Goal: Task Accomplishment & Management: Manage account settings

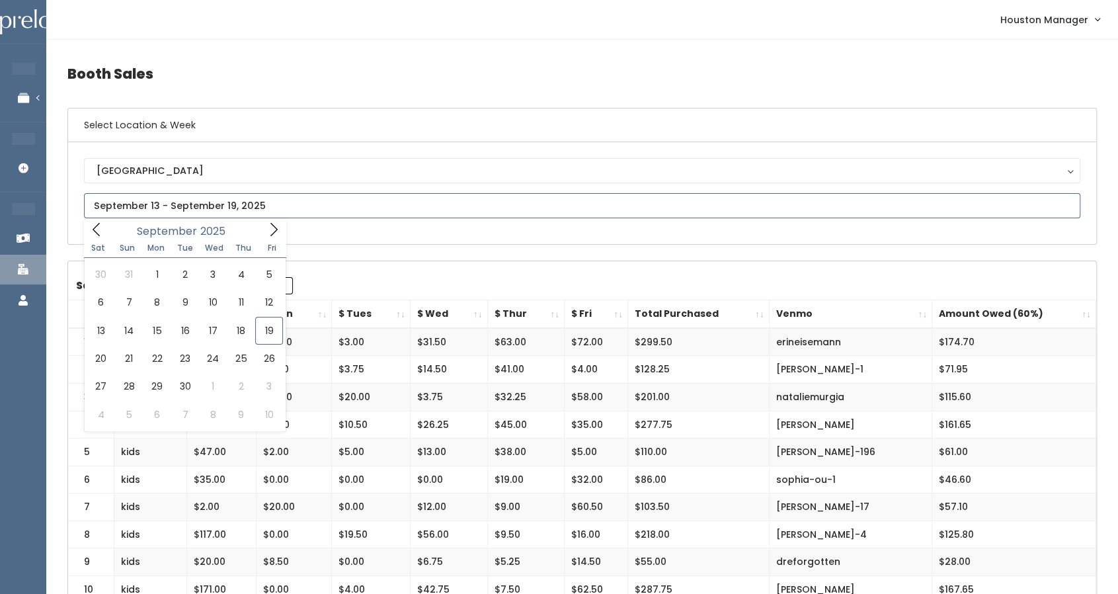
click at [333, 206] on input "text" at bounding box center [582, 205] width 997 height 25
click at [239, 207] on input "text" at bounding box center [582, 205] width 997 height 25
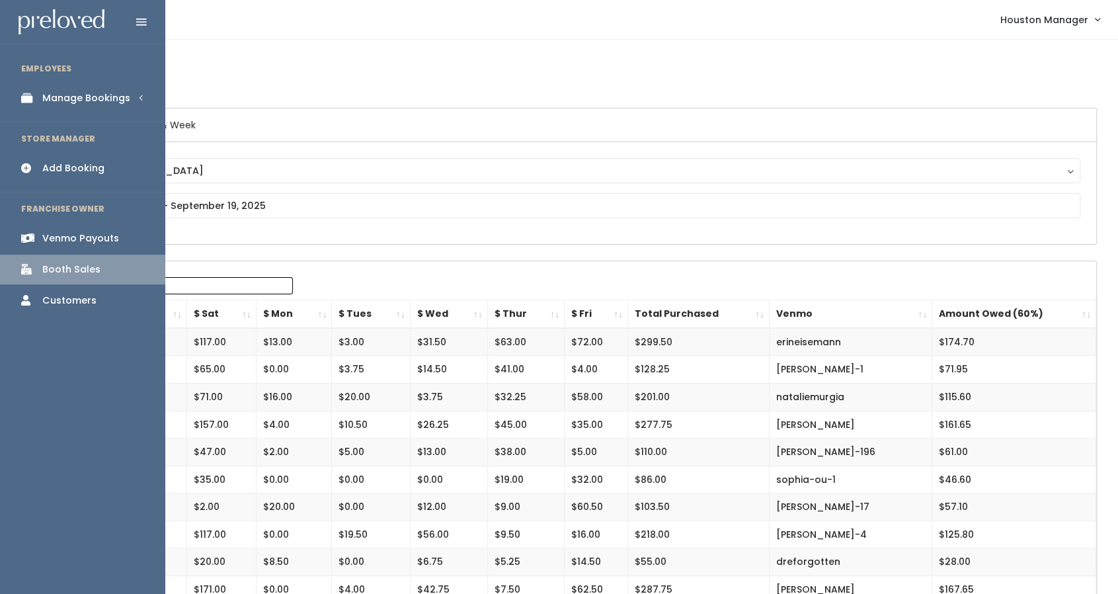
click at [41, 98] on link "Manage Bookings" at bounding box center [82, 98] width 165 height 30
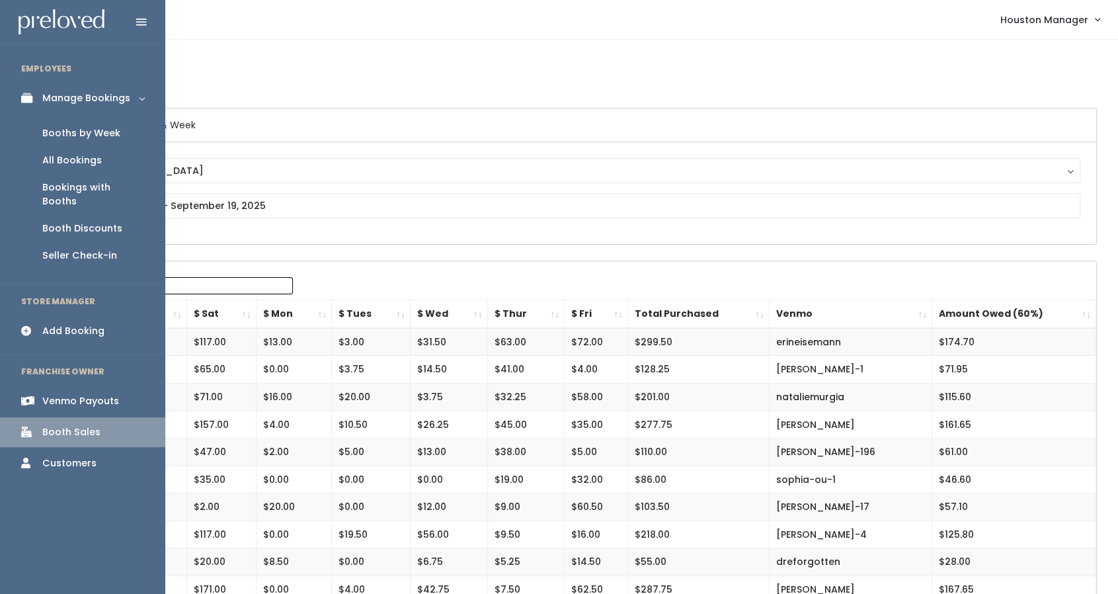
click at [64, 141] on link "Booths by Week" at bounding box center [82, 133] width 165 height 27
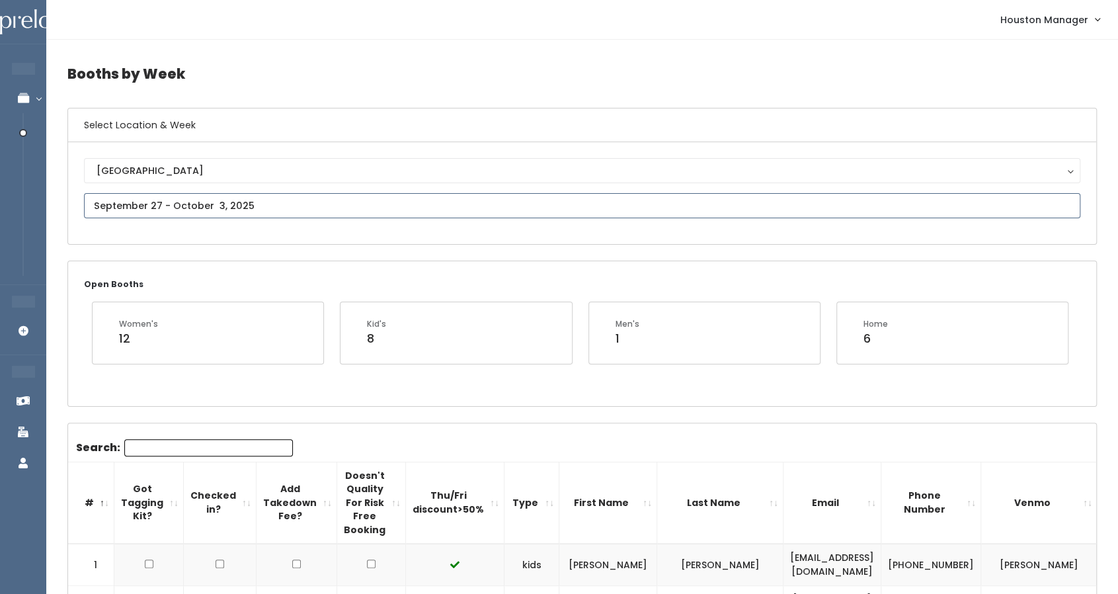
click at [263, 196] on input "text" at bounding box center [582, 205] width 997 height 25
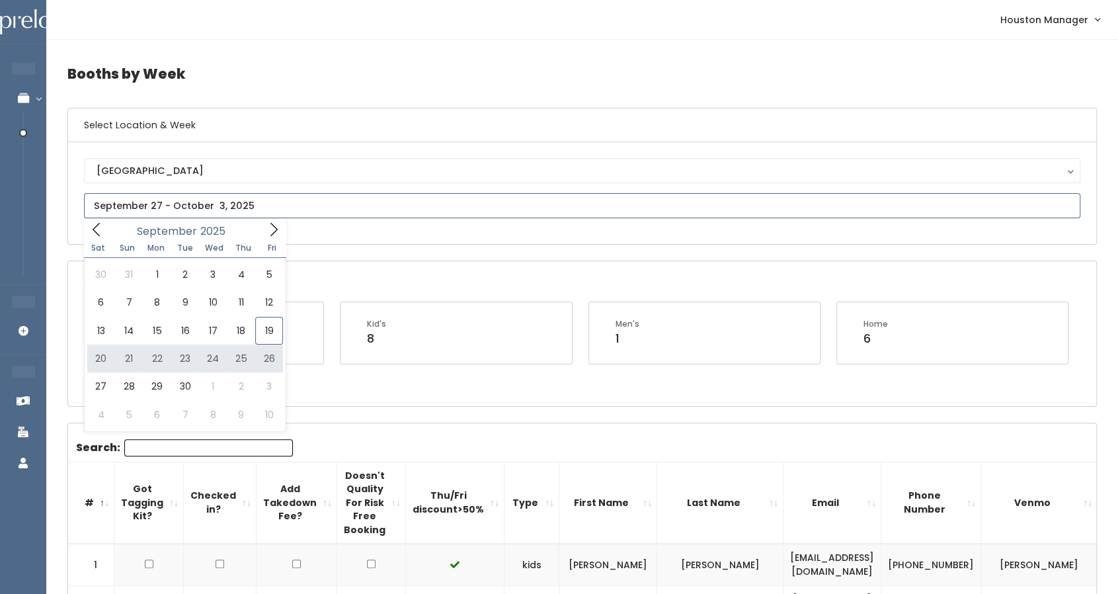
type input "September 20 to September 26"
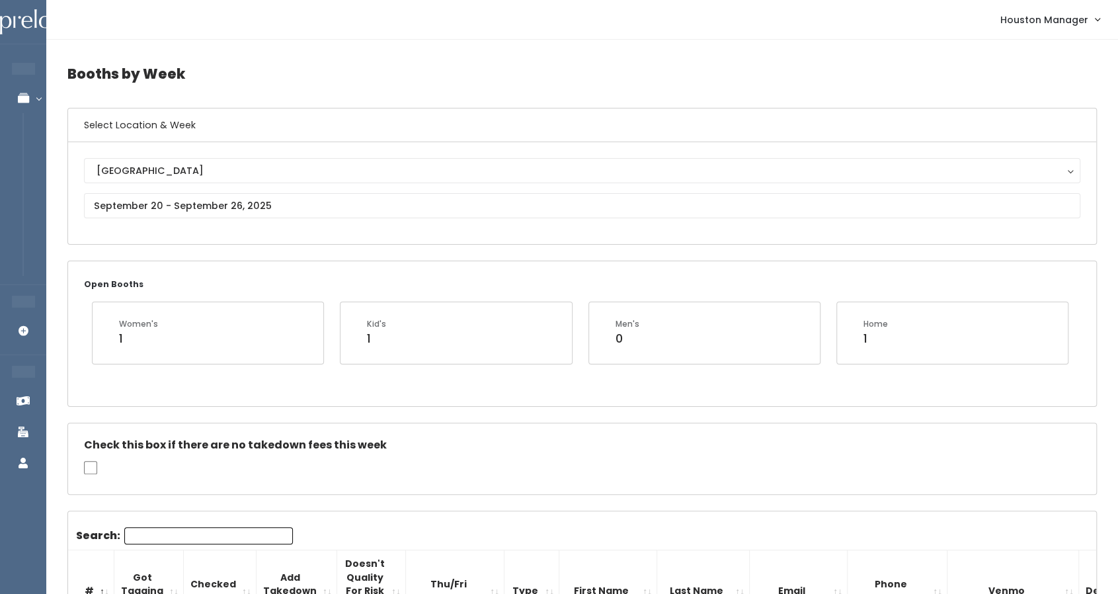
click at [546, 368] on div "Kid's 1" at bounding box center [456, 341] width 248 height 78
click at [249, 204] on input "text" at bounding box center [582, 205] width 997 height 25
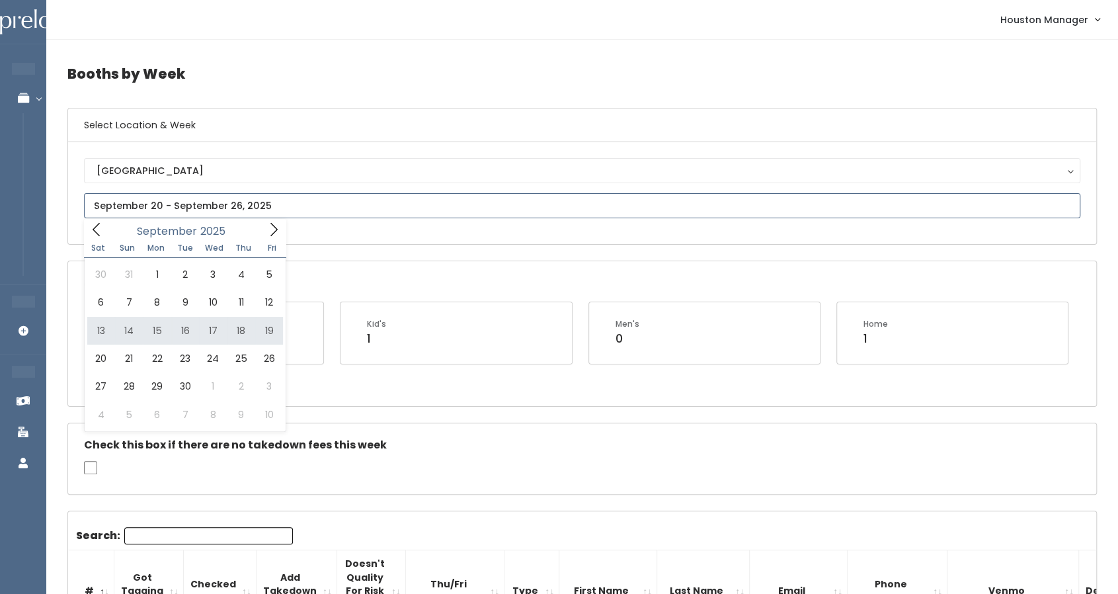
type input "September 13 to September 19"
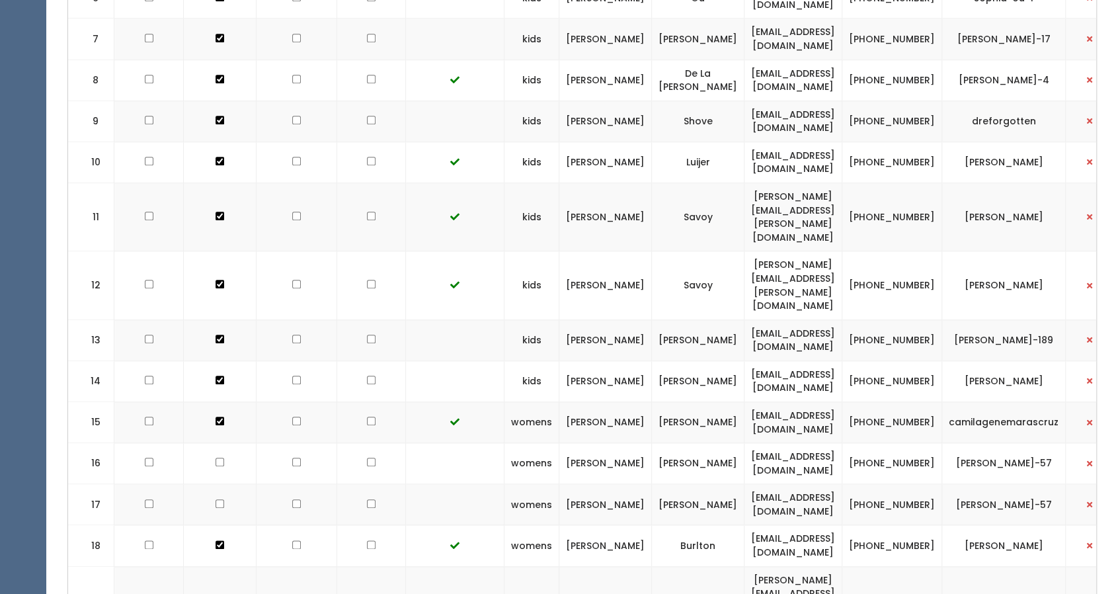
scroll to position [744, 0]
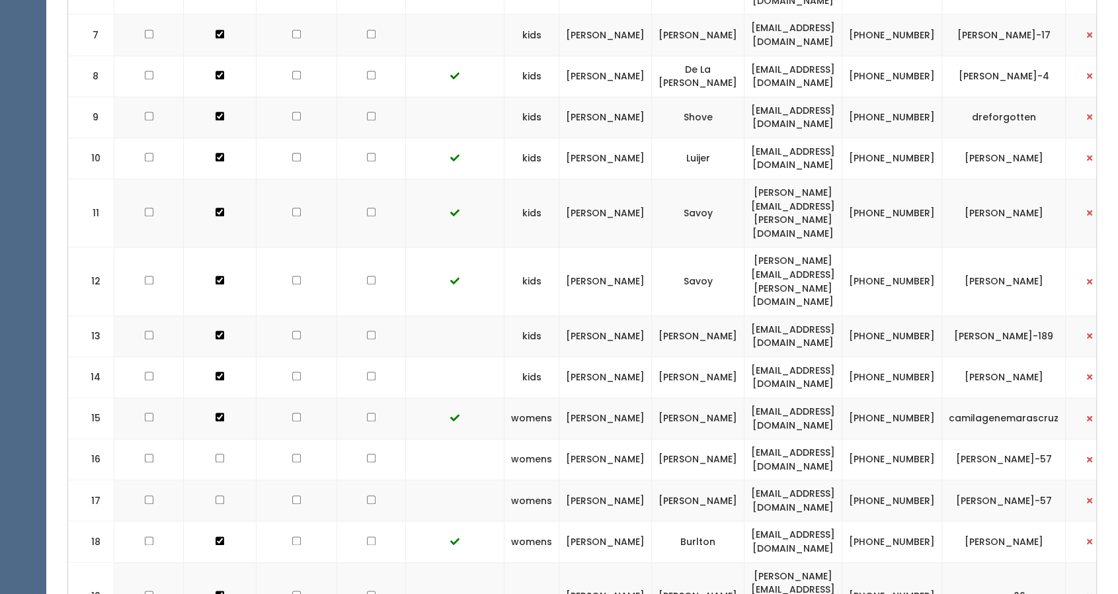
click at [371, 591] on input "checkbox" at bounding box center [371, 595] width 9 height 9
checkbox input "true"
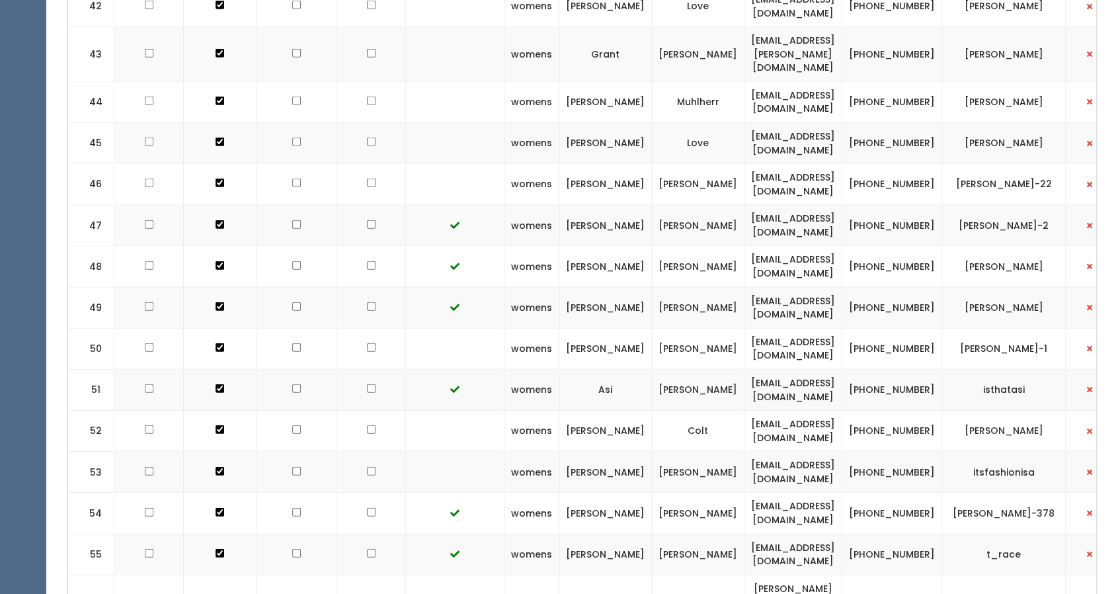
scroll to position [2330, 0]
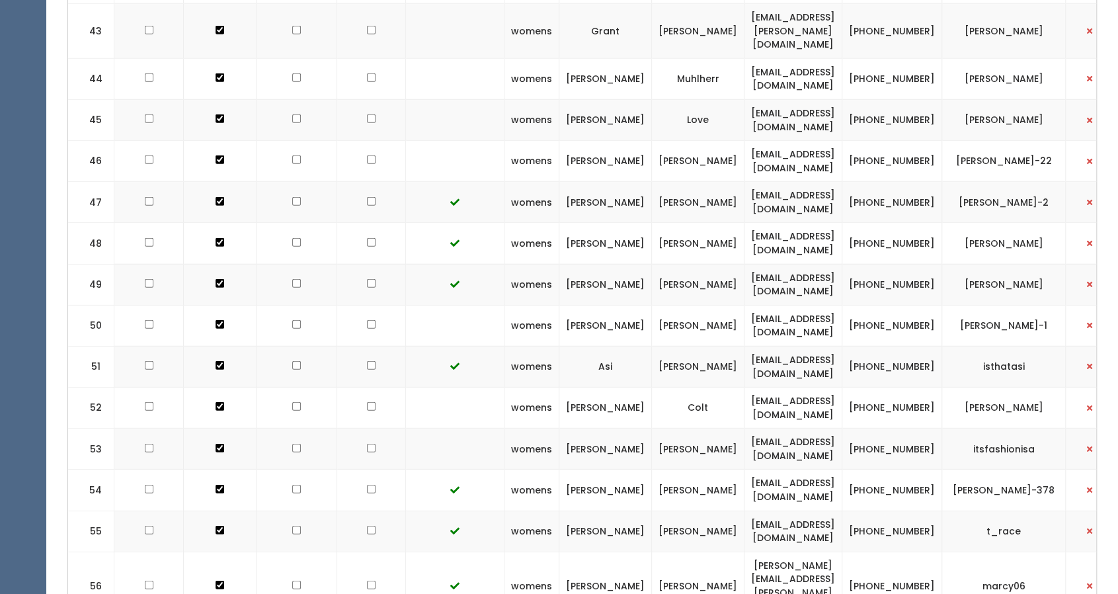
click at [368, 581] on input "checkbox" at bounding box center [371, 585] width 9 height 9
checkbox input "true"
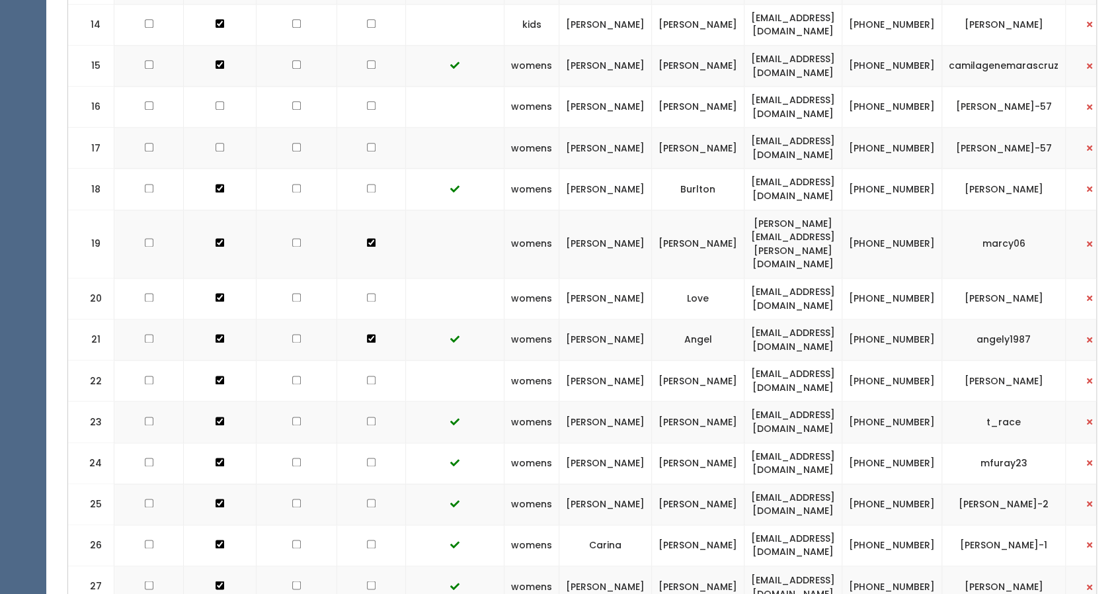
scroll to position [1096, 0]
click at [296, 239] on input "checkbox" at bounding box center [296, 243] width 9 height 9
checkbox input "true"
click at [292, 335] on input "checkbox" at bounding box center [296, 339] width 9 height 9
checkbox input "true"
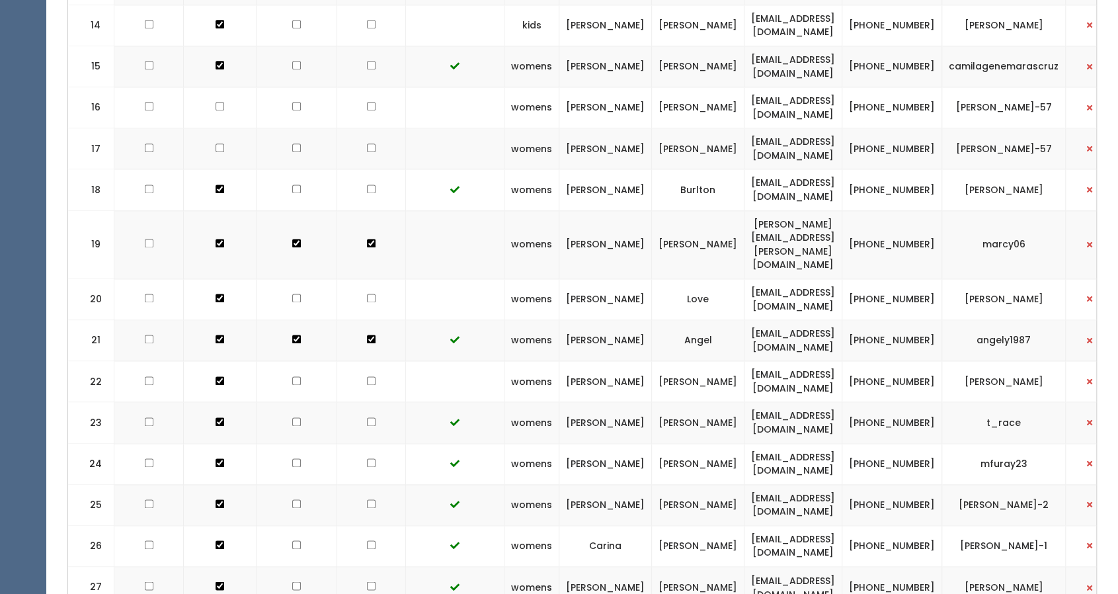
click at [373, 335] on input "checkbox" at bounding box center [371, 339] width 9 height 9
checkbox input "false"
click at [370, 239] on input "checkbox" at bounding box center [371, 243] width 9 height 9
checkbox input "false"
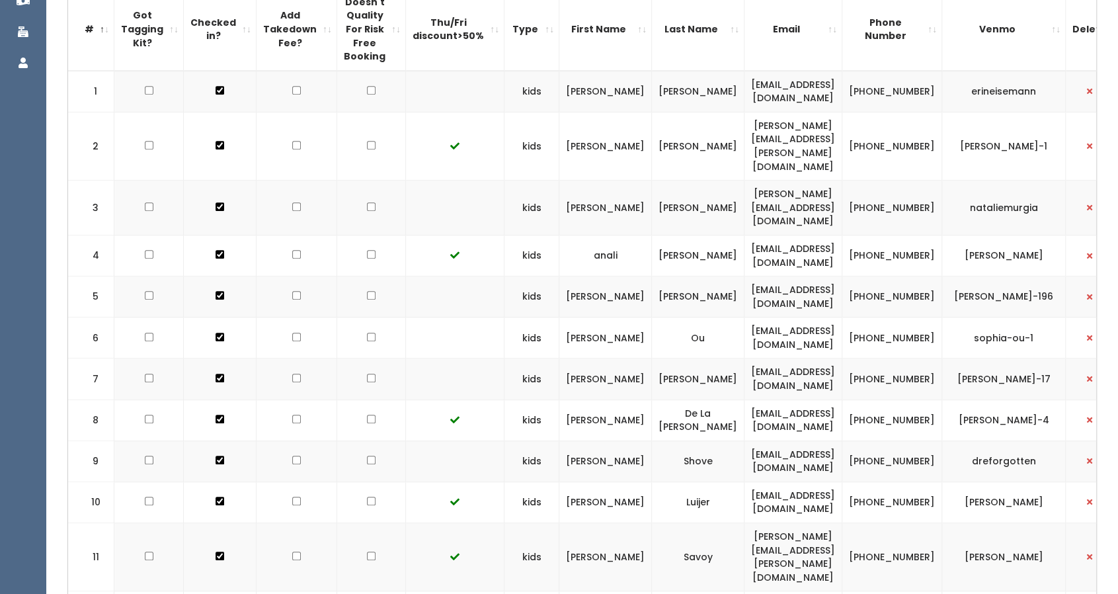
scroll to position [399, 0]
click at [372, 87] on input "checkbox" at bounding box center [371, 91] width 9 height 9
checkbox input "true"
click at [370, 204] on input "checkbox" at bounding box center [371, 208] width 9 height 9
checkbox input "true"
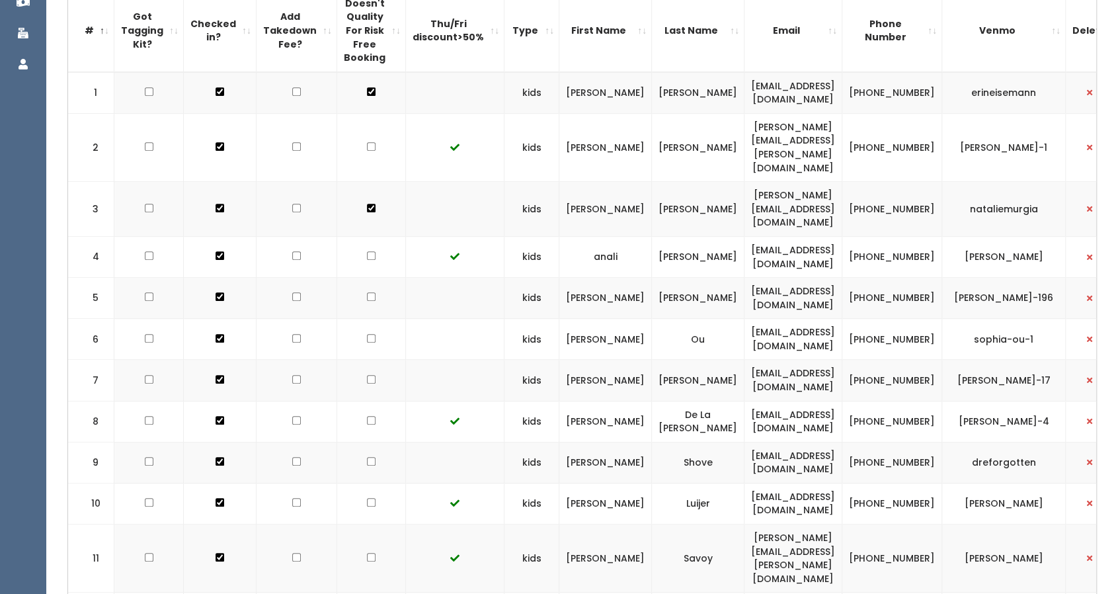
click at [372, 292] on input "checkbox" at bounding box center [371, 296] width 9 height 9
checkbox input "true"
click at [378, 319] on td at bounding box center [371, 339] width 69 height 41
click at [370, 334] on input "checkbox" at bounding box center [371, 338] width 9 height 9
checkbox input "true"
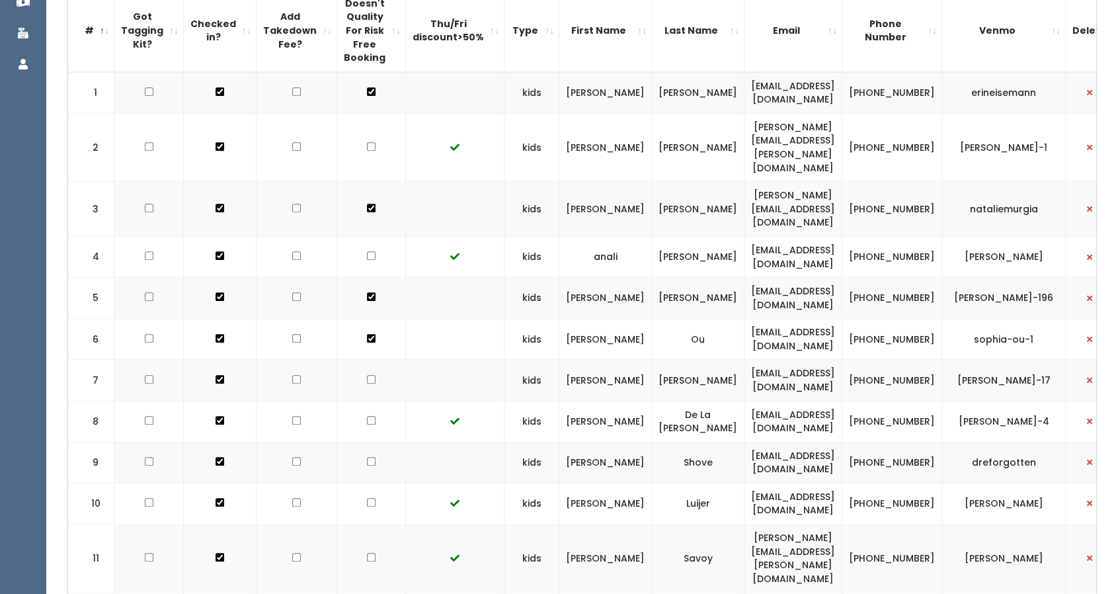
click at [373, 375] on input "checkbox" at bounding box center [371, 379] width 9 height 9
checkbox input "true"
click at [372, 442] on td at bounding box center [371, 462] width 69 height 41
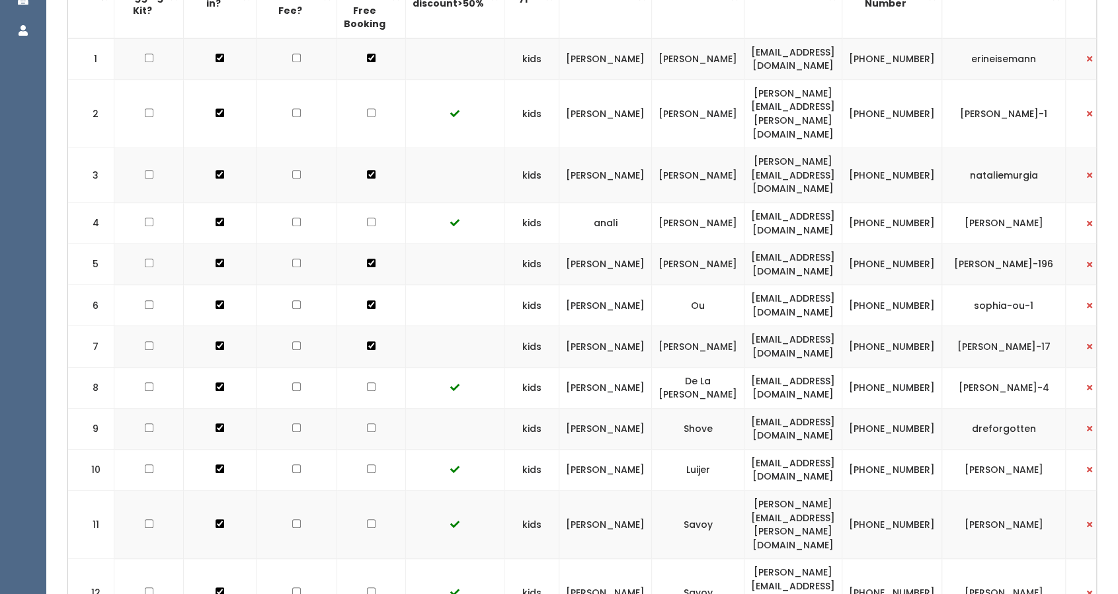
click at [370, 423] on input "checkbox" at bounding box center [371, 427] width 9 height 9
checkbox input "true"
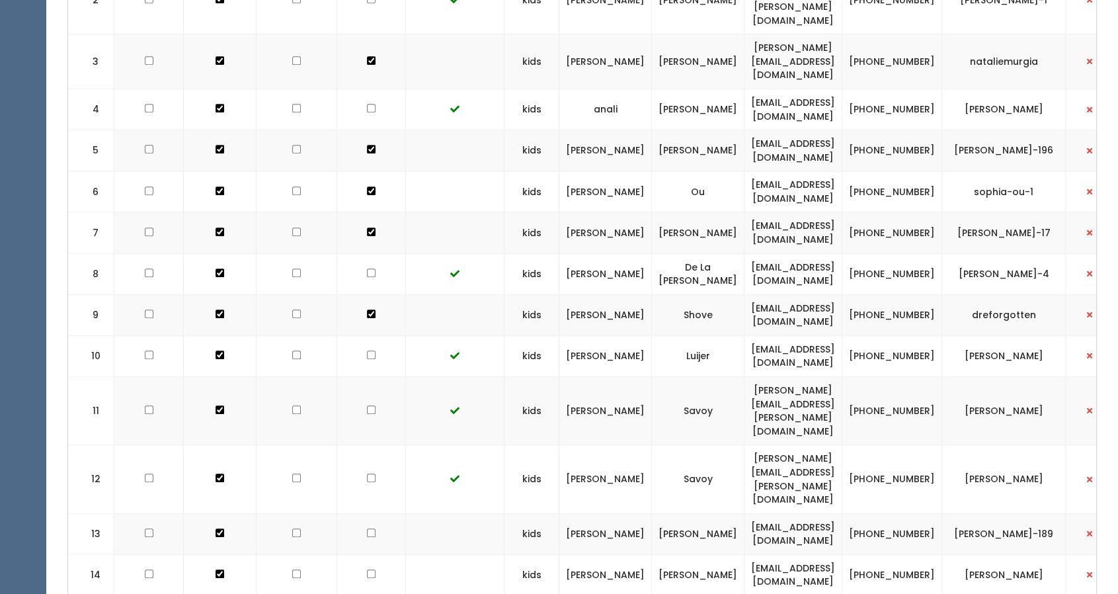
scroll to position [549, 0]
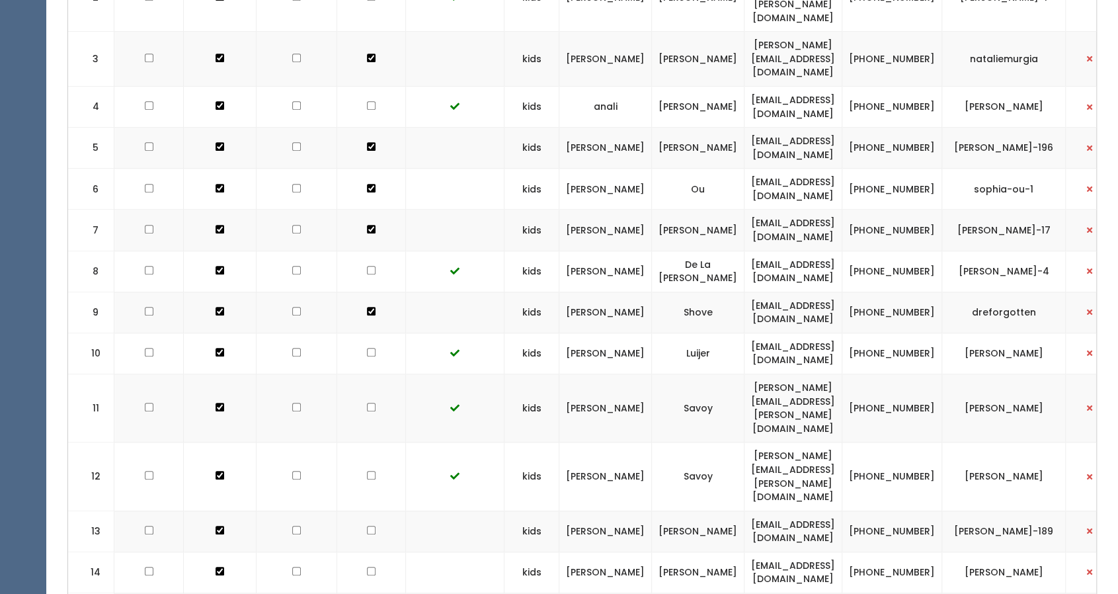
click at [372, 526] on input "checkbox" at bounding box center [371, 530] width 9 height 9
checkbox input "true"
click at [372, 567] on input "checkbox" at bounding box center [371, 571] width 9 height 9
checkbox input "true"
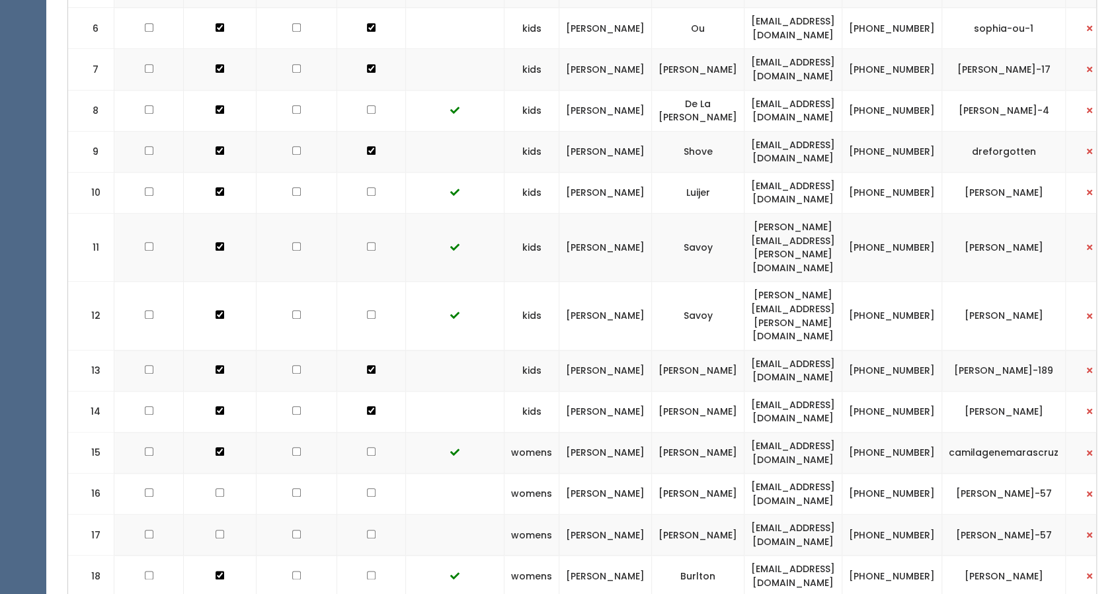
scroll to position [714, 0]
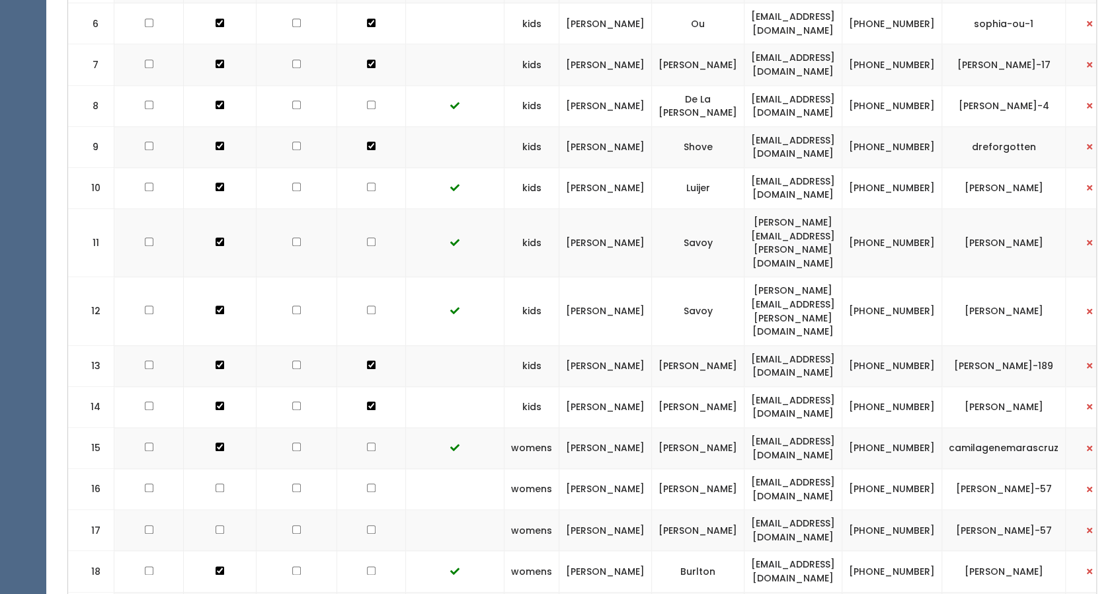
click at [370, 483] on input "checkbox" at bounding box center [371, 487] width 9 height 9
checkbox input "true"
click at [374, 510] on td at bounding box center [371, 530] width 69 height 41
click at [371, 525] on input "checkbox" at bounding box center [371, 529] width 9 height 9
checkbox input "true"
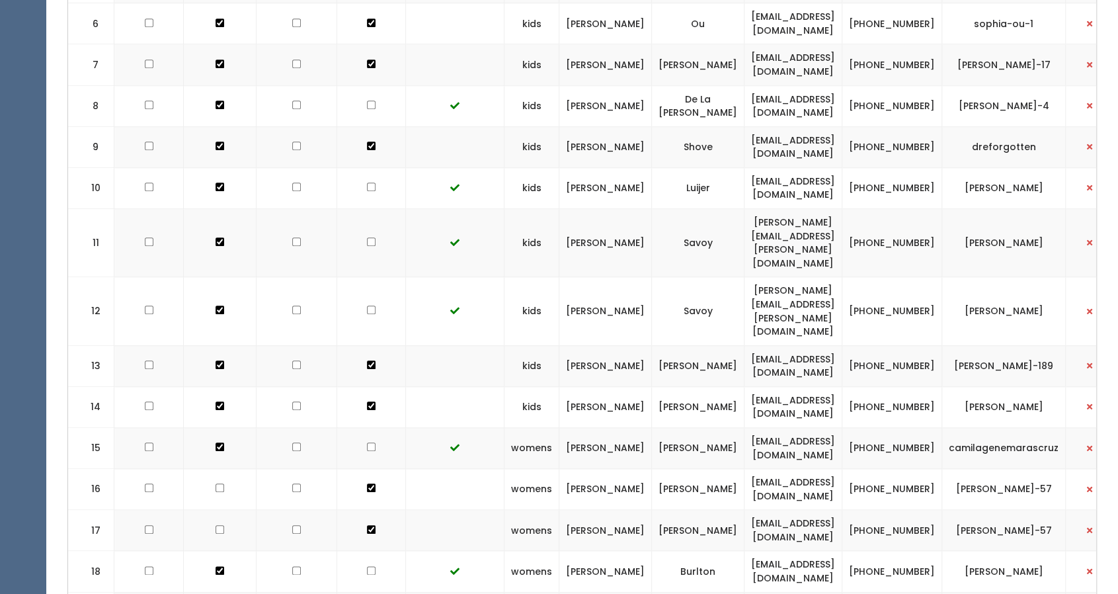
checkbox input "true"
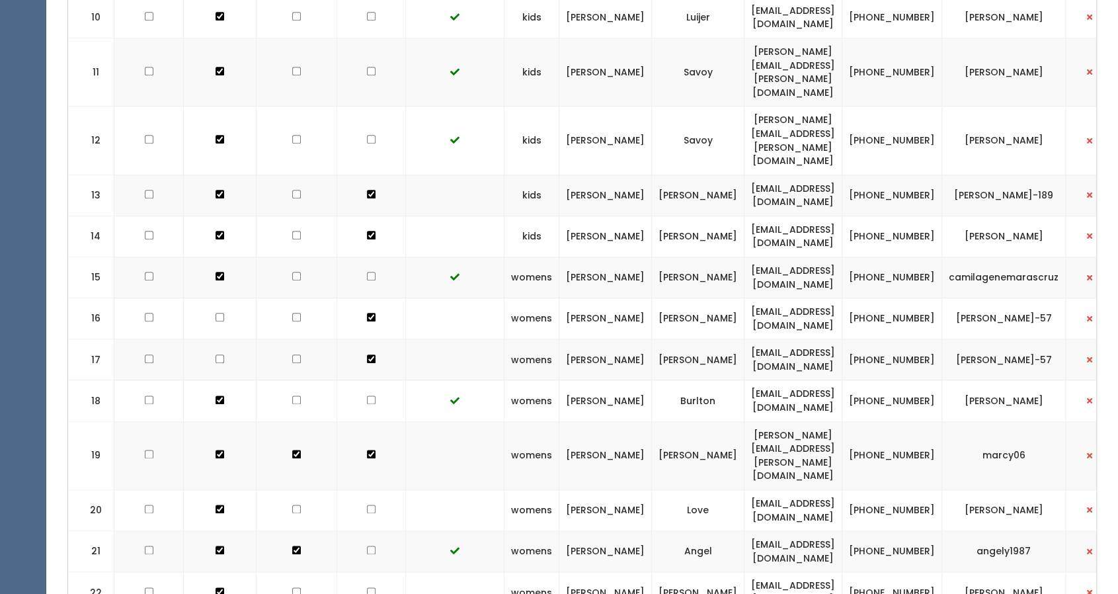
scroll to position [897, 0]
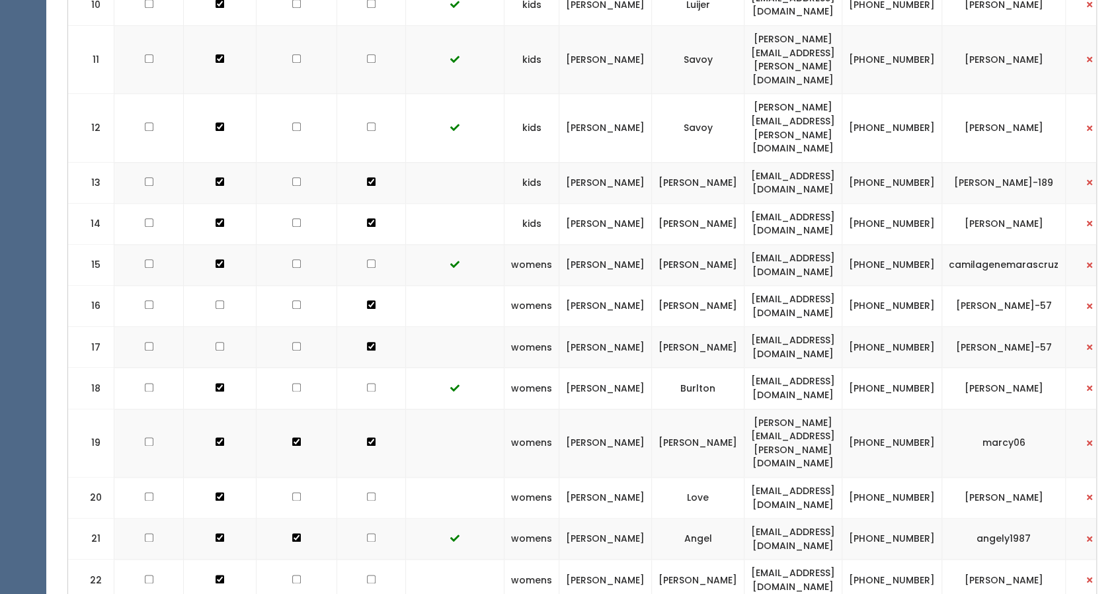
click at [370, 492] on input "checkbox" at bounding box center [371, 496] width 9 height 9
checkbox input "true"
click at [368, 575] on input "checkbox" at bounding box center [371, 579] width 9 height 9
checkbox input "true"
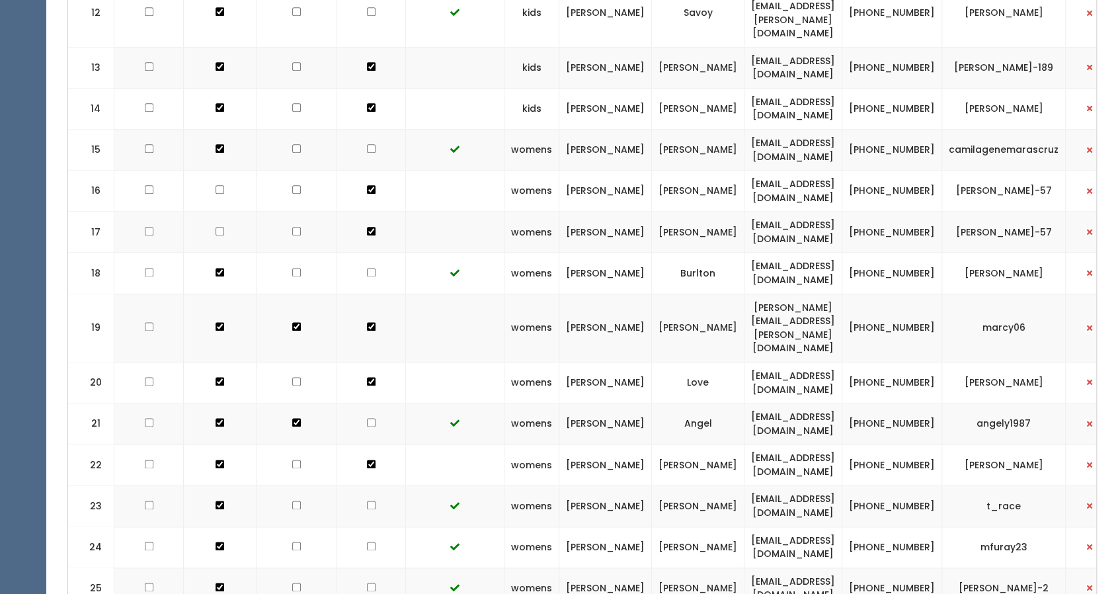
scroll to position [1149, 0]
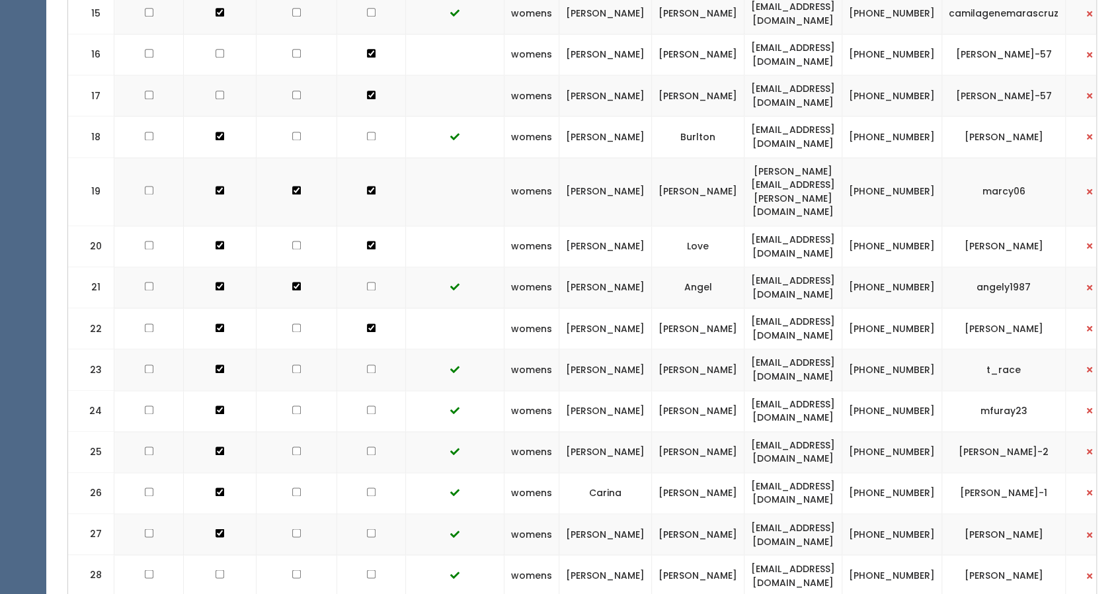
checkbox input "true"
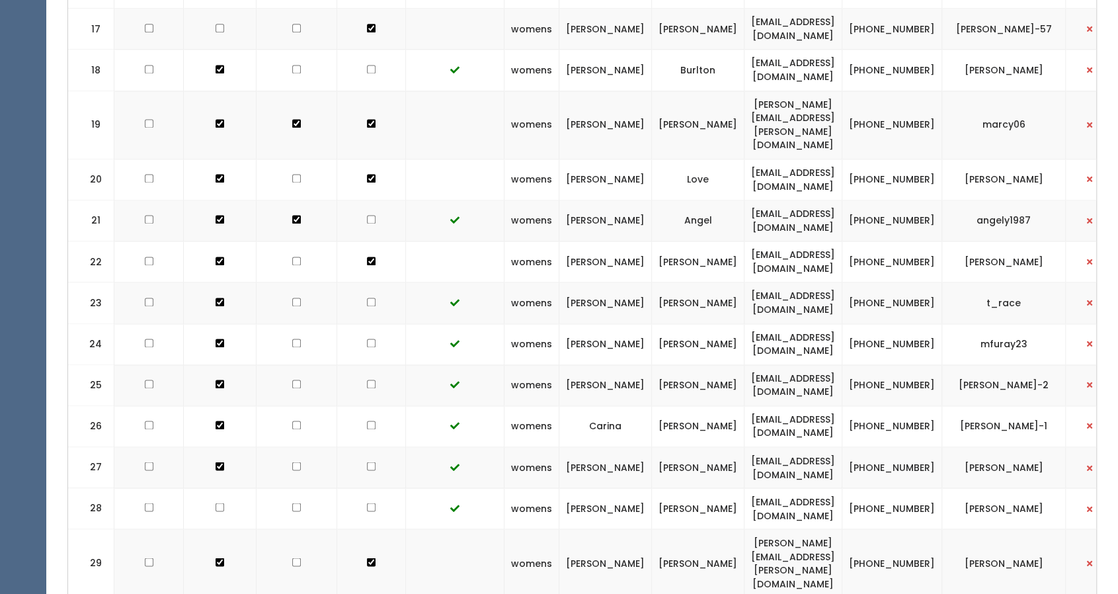
scroll to position [1218, 0]
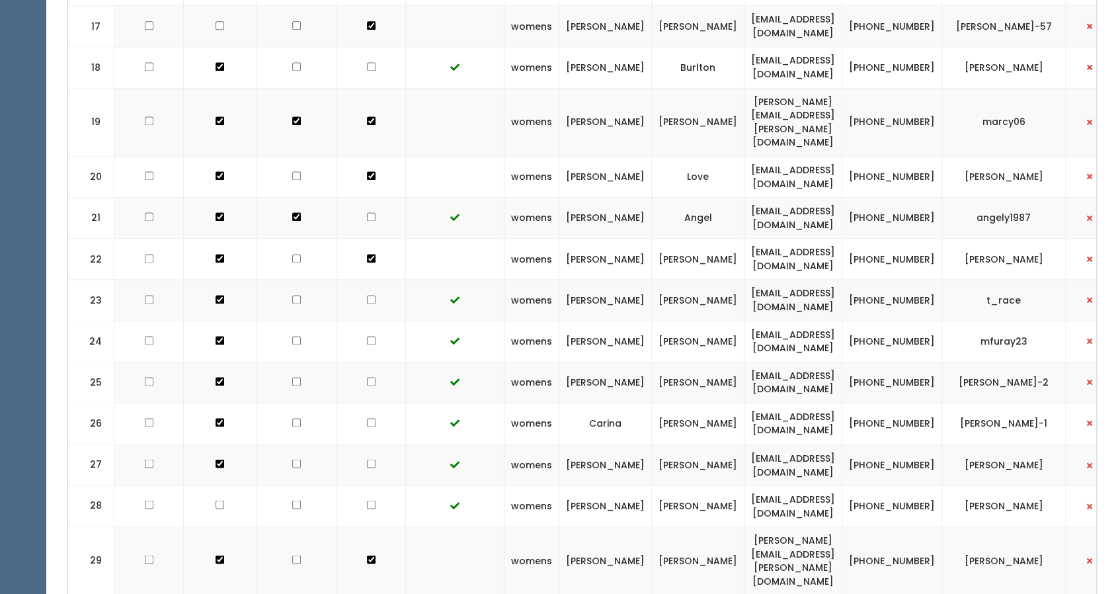
checkbox input "true"
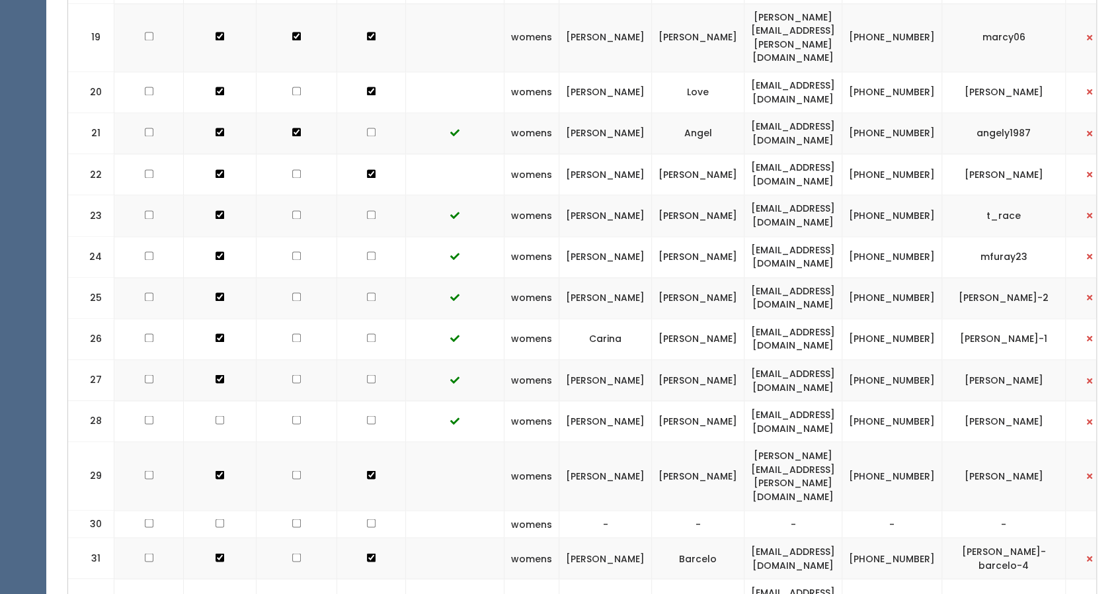
click at [371, 593] on input "checkbox" at bounding box center [371, 598] width 9 height 9
checkbox input "true"
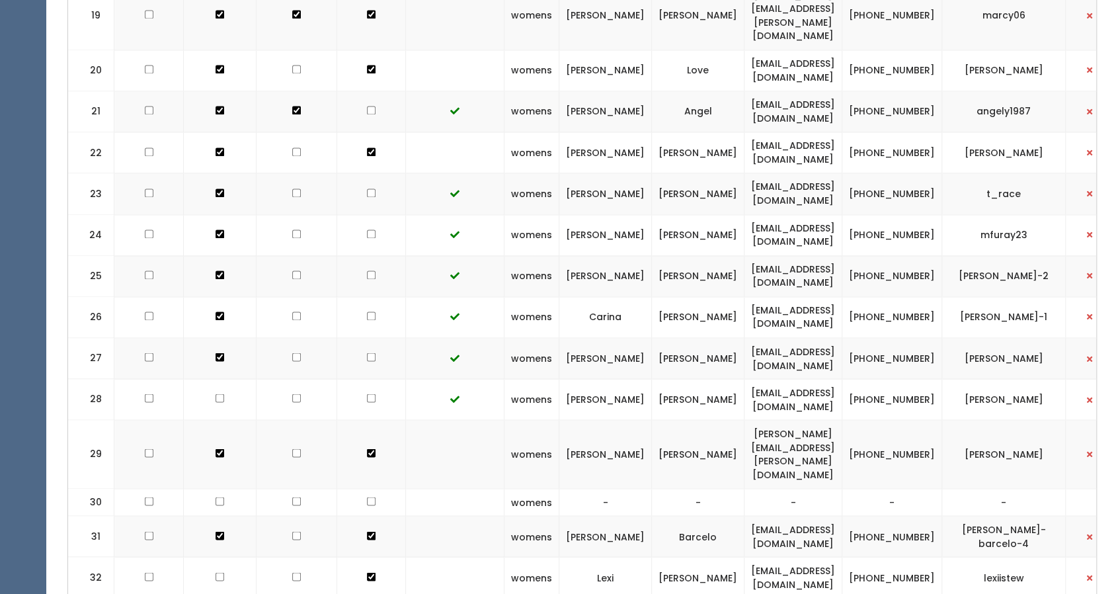
scroll to position [1325, 0]
checkbox input "true"
